Goal: Transaction & Acquisition: Book appointment/travel/reservation

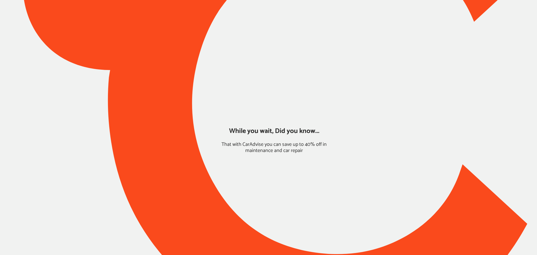
type input "*****"
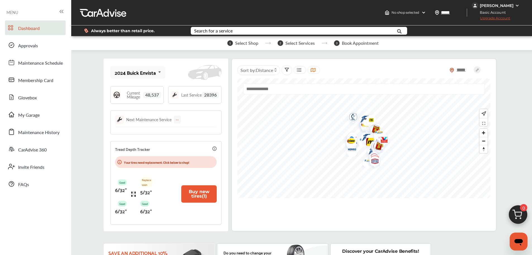
click at [519, 219] on img at bounding box center [518, 215] width 27 height 27
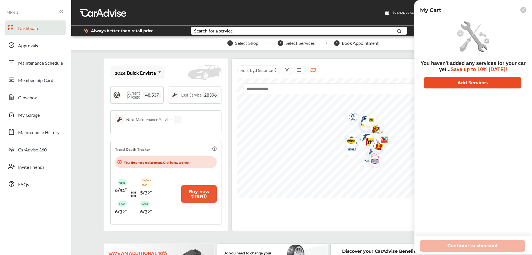
click at [470, 81] on button "Add Services" at bounding box center [472, 82] width 97 height 11
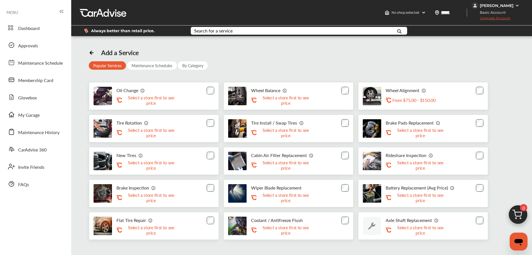
click at [201, 91] on div "Oil Change .st0{fill:#FA4A1C;} Select a store first to see price" at bounding box center [154, 96] width 130 height 28
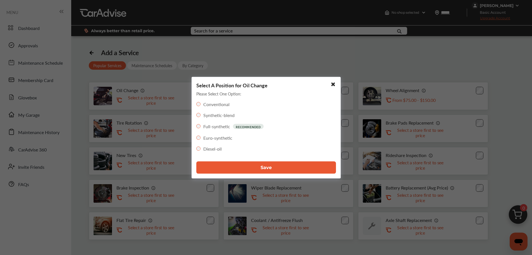
click at [243, 166] on button "Save" at bounding box center [266, 167] width 140 height 12
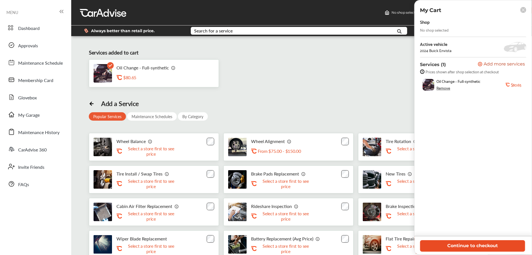
click at [497, 245] on button "Continue to checkout" at bounding box center [472, 245] width 105 height 11
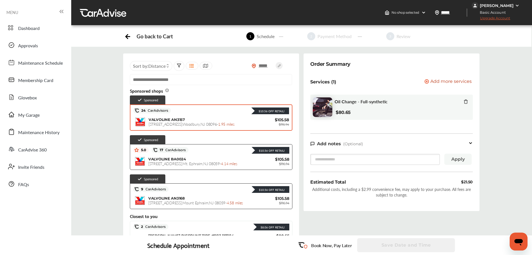
click at [219, 123] on span "[STREET_ADDRESS] - 1.95 miles" at bounding box center [192, 124] width 86 height 6
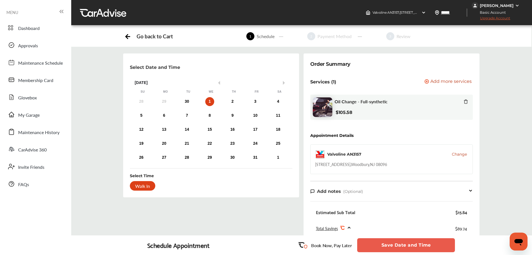
click at [186, 96] on div "28 29 30 1 2 3 4" at bounding box center [210, 101] width 160 height 11
click at [186, 98] on div "30" at bounding box center [186, 101] width 9 height 9
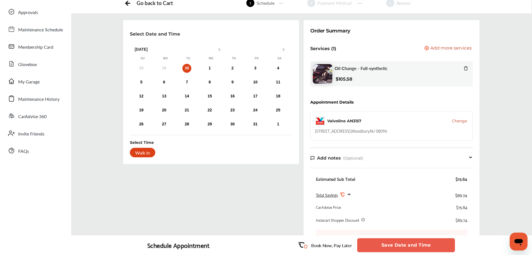
scroll to position [112, 0]
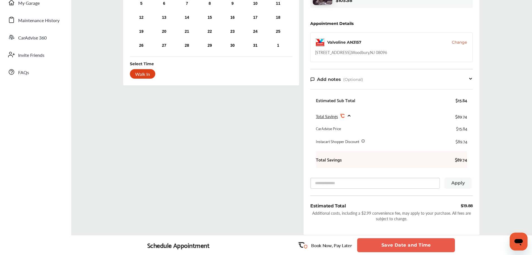
click at [379, 249] on button "Save Date and Time" at bounding box center [406, 245] width 98 height 14
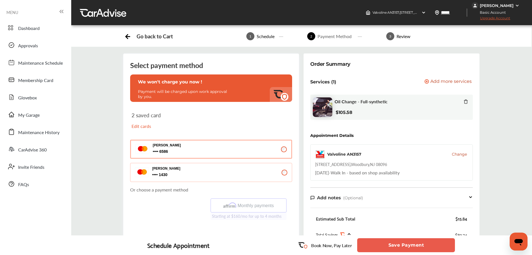
click at [403, 248] on button "Save Payment" at bounding box center [406, 245] width 98 height 14
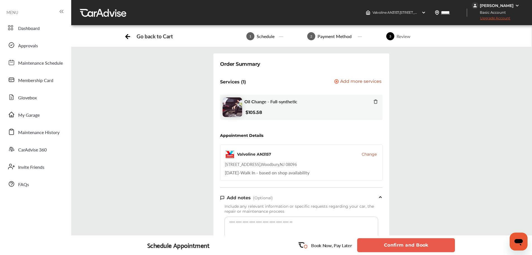
click at [403, 248] on button "Confirm and Book" at bounding box center [406, 245] width 98 height 14
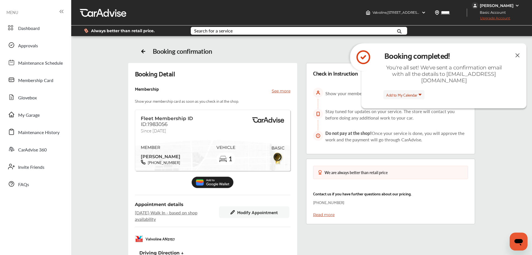
drag, startPoint x: 423, startPoint y: 201, endPoint x: 494, endPoint y: 75, distance: 144.6
click at [424, 200] on div "Contact us if you have further questions about our pricing. [PHONE_NUMBER]" at bounding box center [390, 197] width 155 height 15
click at [518, 5] on img at bounding box center [517, 5] width 4 height 4
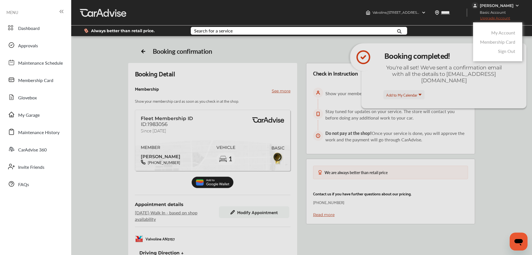
click at [501, 44] on link "Membership Card" at bounding box center [497, 42] width 35 height 6
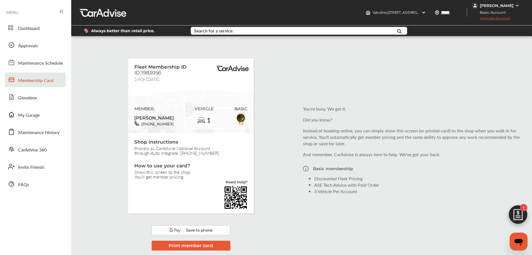
scroll to position [72, 0]
click at [306, 169] on img at bounding box center [306, 168] width 6 height 13
